Goal: Find specific page/section: Find specific page/section

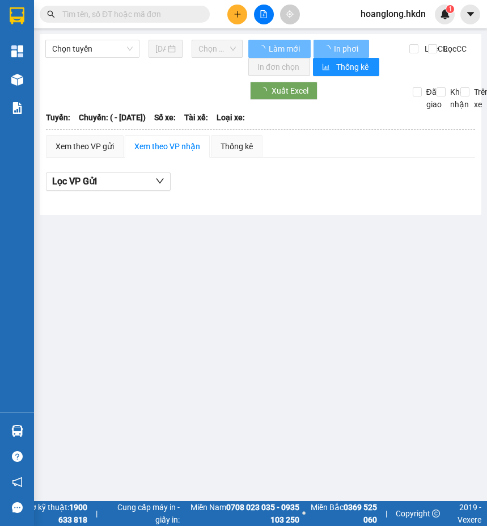
type input "[DATE]"
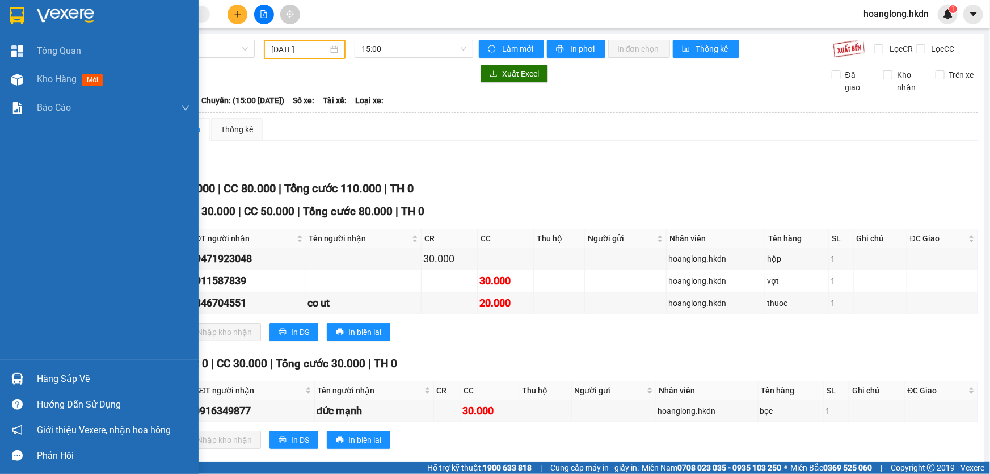
click at [25, 26] on div at bounding box center [99, 18] width 199 height 37
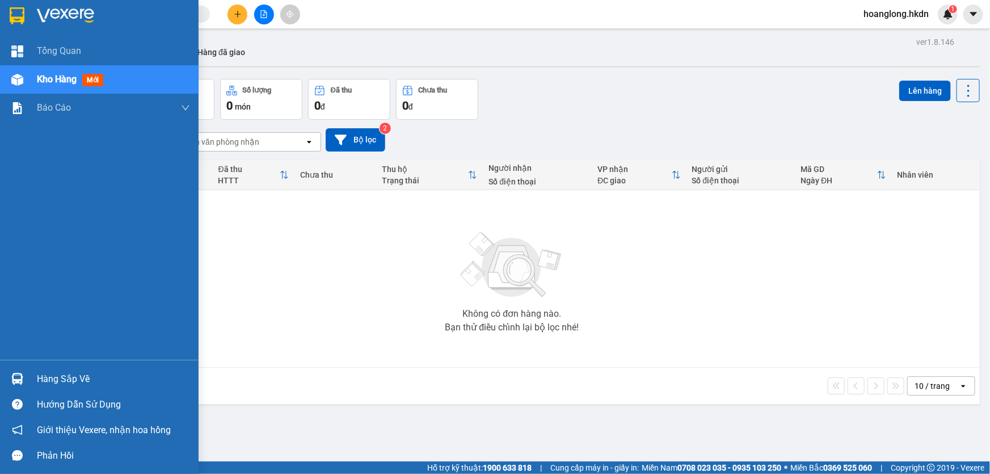
click at [27, 21] on div at bounding box center [99, 18] width 199 height 37
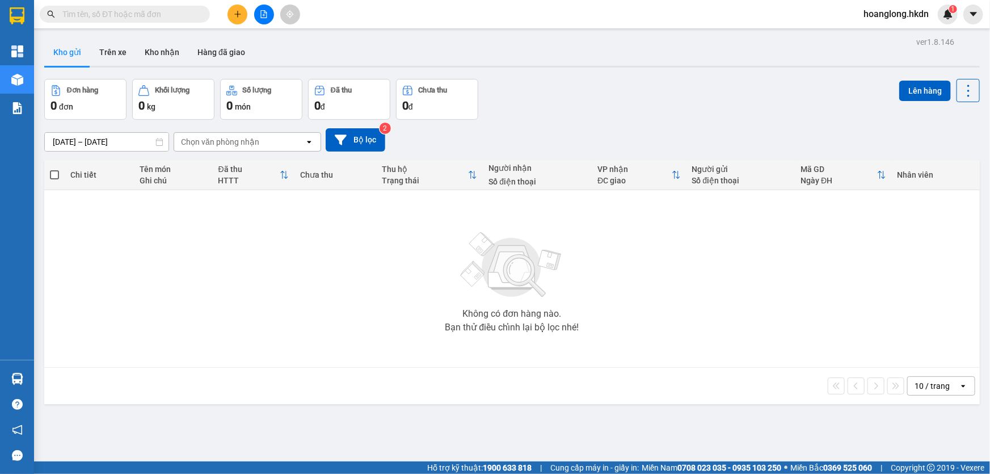
scroll to position [52, 0]
